Goal: Task Accomplishment & Management: Complete application form

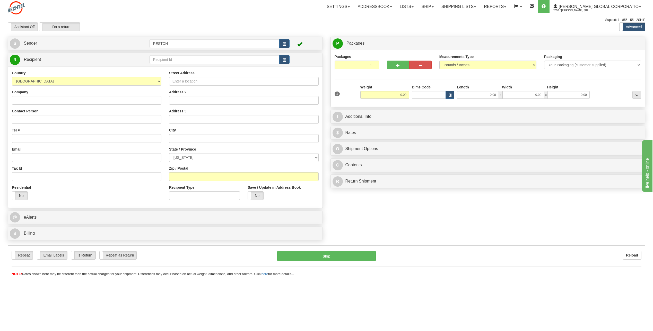
click at [384, 221] on div "Create a label for the return Create Pickup Without Label S" at bounding box center [327, 140] width 646 height 206
click at [43, 120] on input "Contact Person" at bounding box center [87, 119] width 150 height 9
paste input "[PERSON_NAME]"
type input "[PERSON_NAME]"
click at [24, 141] on input "Tel #" at bounding box center [87, 138] width 150 height 9
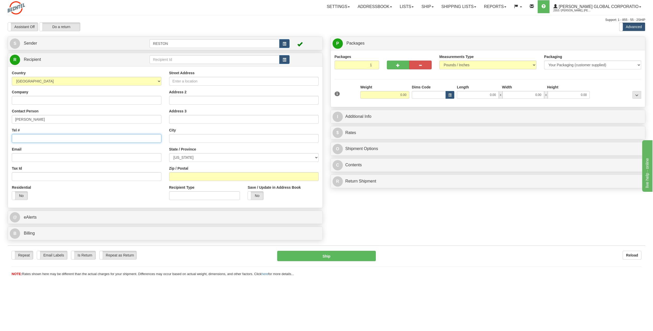
paste input "1 301 401 4941"
type input "1 301 401 4941"
click at [79, 160] on input "Email" at bounding box center [87, 157] width 150 height 9
paste input "[EMAIL_ADDRESS][PERSON_NAME][DOMAIN_NAME]"
type input "[EMAIL_ADDRESS][PERSON_NAME][DOMAIN_NAME]"
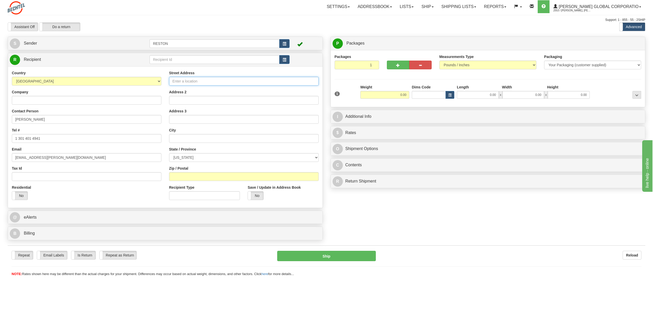
click at [186, 78] on input "Street Address" at bounding box center [244, 81] width 150 height 9
paste input "[STREET_ADDRESS]"
type input "[STREET_ADDRESS]"
click at [204, 138] on input "text" at bounding box center [244, 138] width 150 height 9
paste input "Wise"
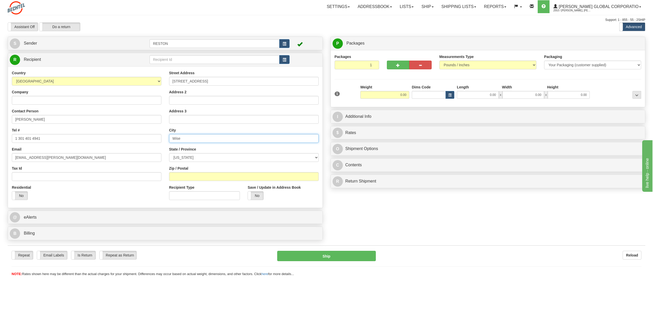
type input "Wise"
click at [308, 158] on select "[US_STATE] [US_STATE] [US_STATE] [US_STATE] Armed Forces America Armed Forces E…" at bounding box center [244, 157] width 150 height 9
select select "VA"
click at [169, 153] on select "[US_STATE] [US_STATE] [US_STATE] [US_STATE] Armed Forces America Armed Forces E…" at bounding box center [244, 157] width 150 height 9
click at [253, 175] on input "Zip / Postal" at bounding box center [244, 176] width 150 height 9
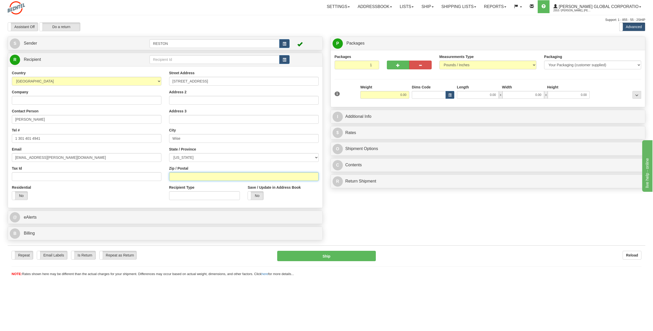
paste input "24293"
type input "24293"
click at [397, 97] on input "0.00" at bounding box center [385, 95] width 49 height 8
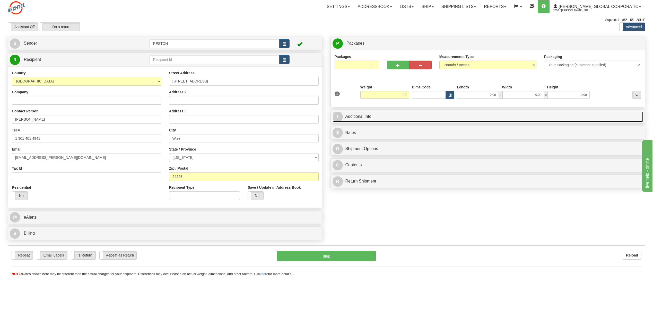
type input "10.00"
click at [428, 117] on link "I Additional Info" at bounding box center [488, 116] width 311 height 11
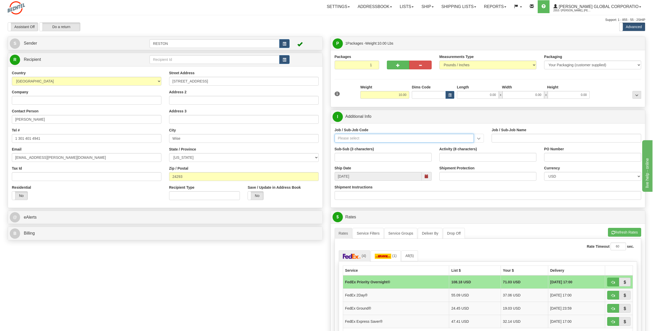
click at [411, 140] on input "Job / Sub-Job Code" at bounding box center [405, 138] width 140 height 9
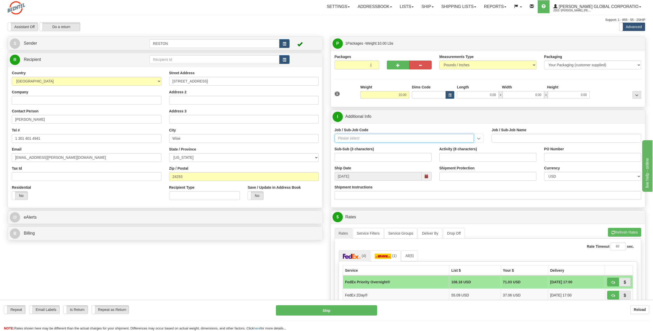
paste input "50488-250"
type input "50488-250"
click at [408, 148] on div "50488-250" at bounding box center [403, 146] width 134 height 6
type input "IT-GEN. USER SERVICE - RESTON"
type input "50488-250"
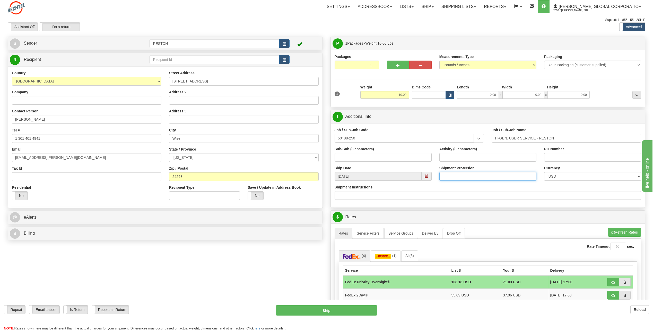
click at [458, 173] on input "Shipment Protection" at bounding box center [488, 176] width 97 height 9
type input "1400"
click at [452, 194] on input "Shipment Instructions" at bounding box center [488, 195] width 307 height 9
type input "handle with care fragile"
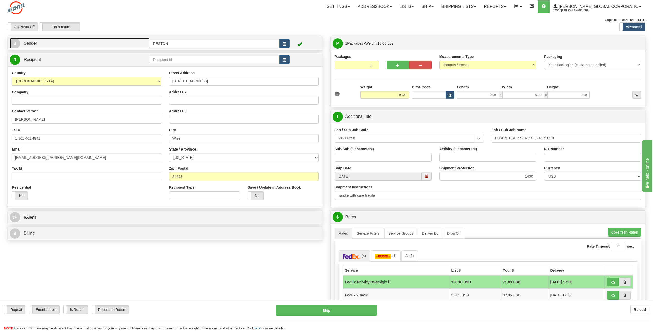
click at [116, 40] on link "S Sender" at bounding box center [80, 43] width 140 height 11
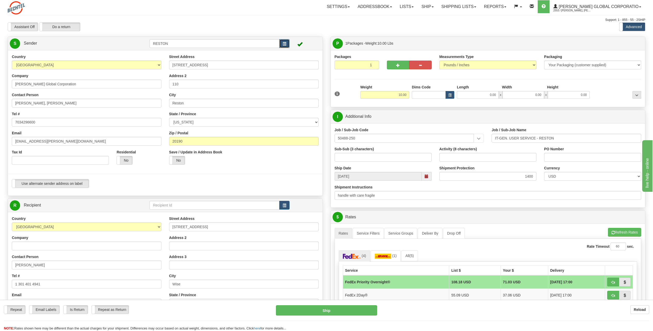
click at [288, 46] on button "button" at bounding box center [284, 43] width 10 height 9
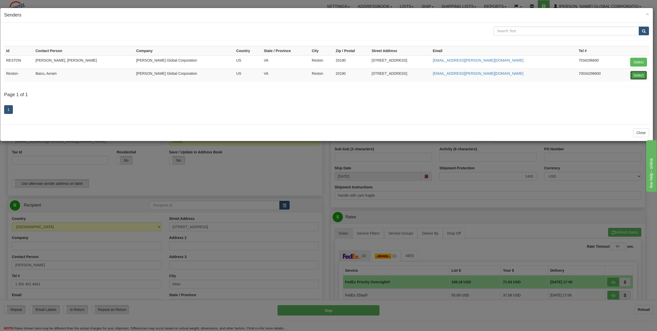
click at [646, 75] on button "Select" at bounding box center [638, 75] width 17 height 9
type input "Reston-"
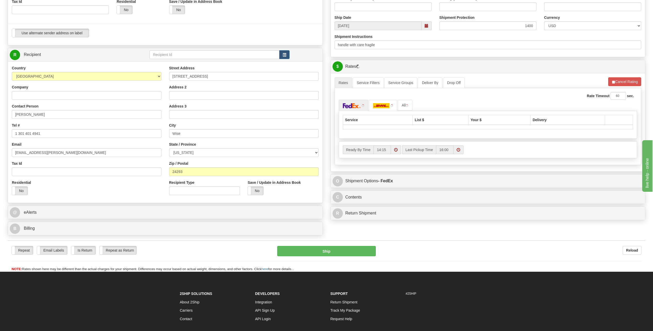
scroll to position [155, 0]
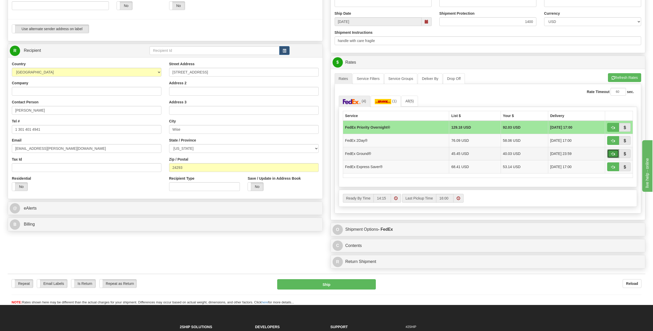
click at [613, 152] on span "button" at bounding box center [614, 153] width 4 height 3
type input "92"
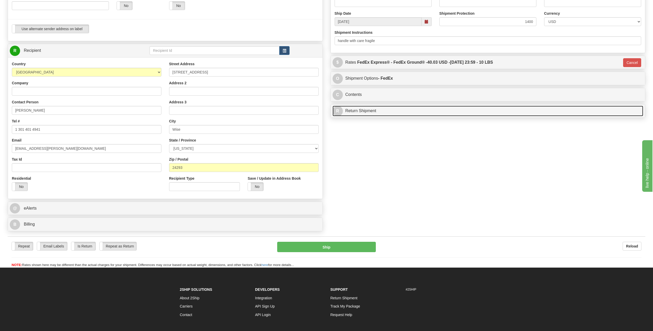
click at [355, 109] on link "R Return Shipment" at bounding box center [488, 111] width 311 height 11
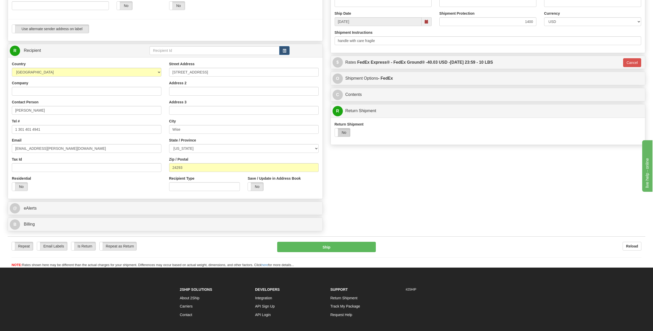
click at [347, 132] on label "No" at bounding box center [342, 132] width 15 height 8
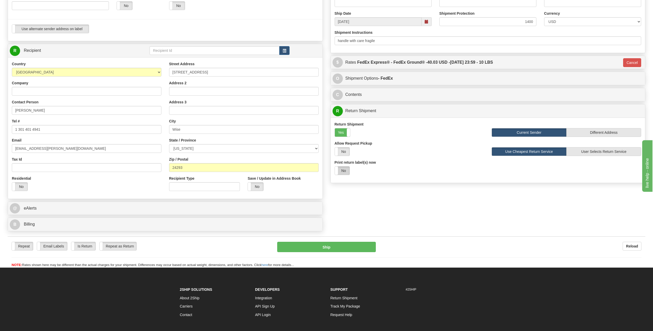
click at [344, 168] on div "Yes No" at bounding box center [342, 170] width 15 height 9
select select "1"
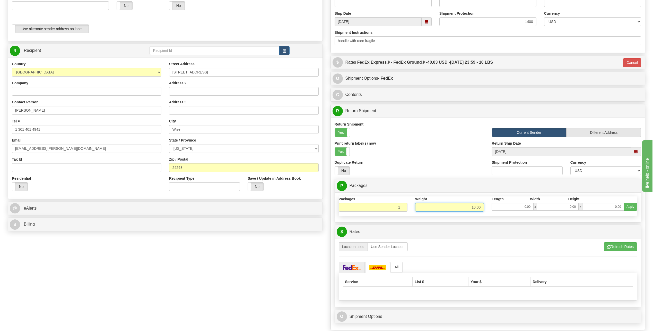
click at [473, 207] on input "10.00" at bounding box center [449, 207] width 69 height 9
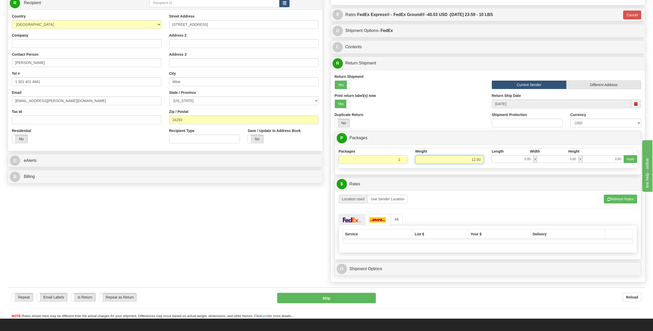
scroll to position [206, 0]
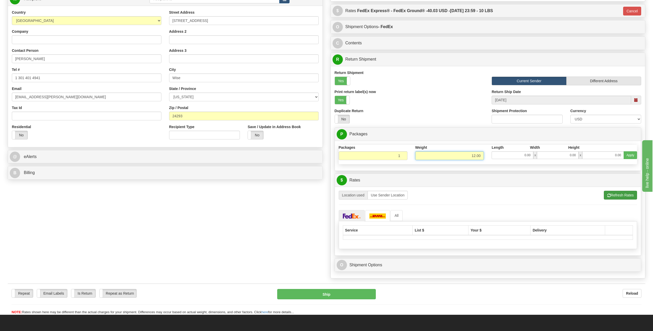
type input "12.00"
click at [615, 197] on button "Refresh Rates" at bounding box center [620, 195] width 33 height 9
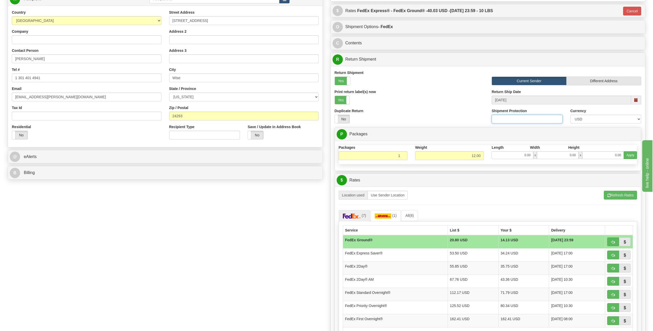
click at [507, 118] on input "Shipment Protection" at bounding box center [527, 119] width 71 height 9
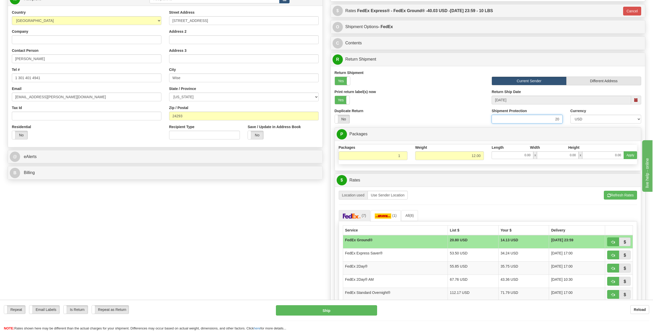
type input "2"
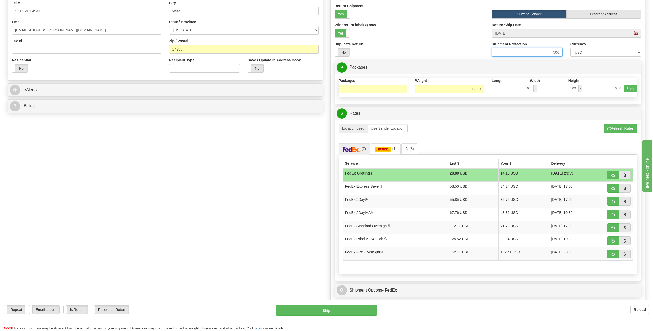
scroll to position [309, 0]
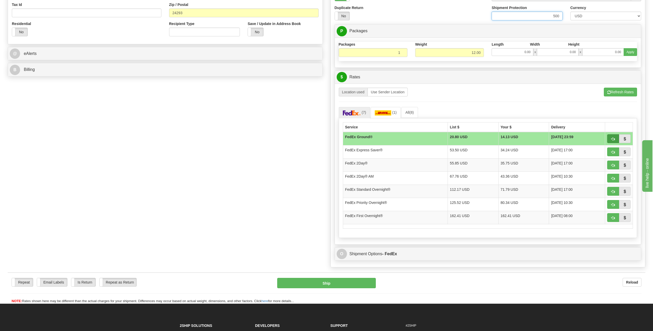
type input "500"
click at [612, 137] on span "button" at bounding box center [614, 138] width 4 height 3
type input "92"
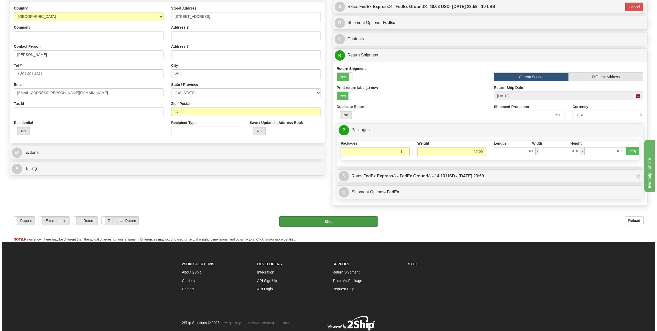
scroll to position [228, 0]
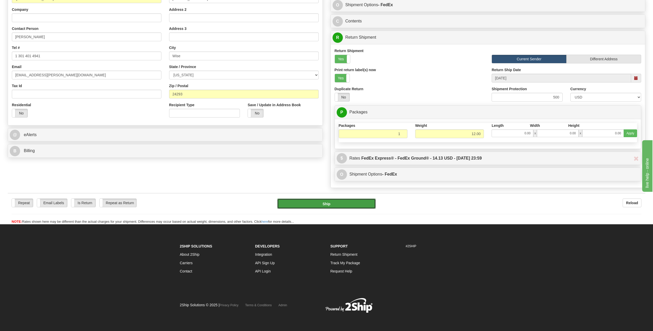
click at [342, 204] on button "Ship" at bounding box center [326, 203] width 99 height 10
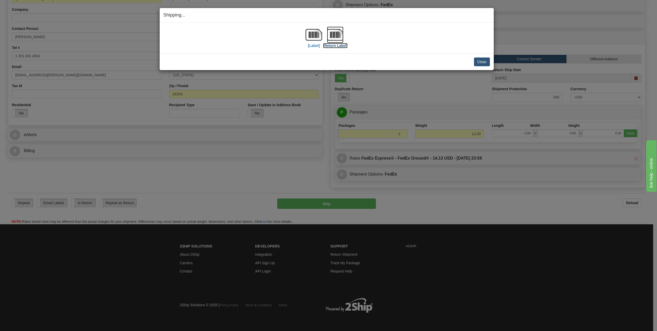
click at [339, 46] on label "[Return Label]" at bounding box center [335, 45] width 24 height 5
click at [309, 42] on img at bounding box center [314, 35] width 16 height 16
click at [479, 64] on button "Close" at bounding box center [482, 61] width 16 height 9
